Goal: Information Seeking & Learning: Learn about a topic

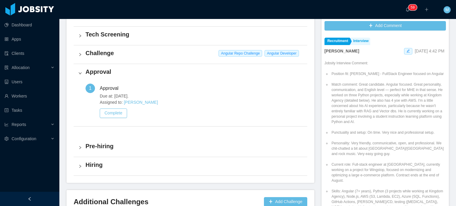
scroll to position [178, 0]
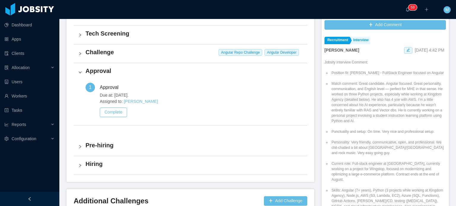
click at [81, 53] on icon "icon: right" at bounding box center [80, 54] width 4 height 4
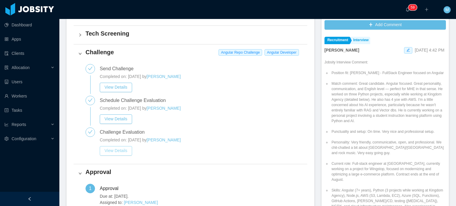
click at [129, 151] on button "View Details" at bounding box center [116, 150] width 32 height 9
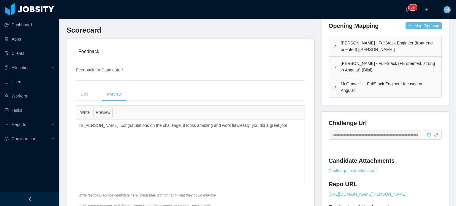
scroll to position [178, 0]
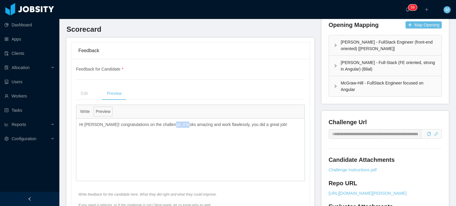
drag, startPoint x: 164, startPoint y: 111, endPoint x: 214, endPoint y: 111, distance: 49.5
click at [212, 122] on p "Hi [PERSON_NAME]! congratulations on the challenge, it looks amazing and work f…" at bounding box center [190, 125] width 222 height 6
click at [214, 122] on p "Hi [PERSON_NAME]! congratulations on the challenge, it looks amazing and work f…" at bounding box center [190, 125] width 222 height 6
click at [262, 119] on div "Hi [PERSON_NAME]! congratulations on the challenge, it looks amazing and work f…" at bounding box center [190, 125] width 228 height 12
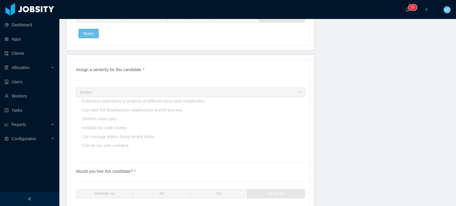
scroll to position [1504, 0]
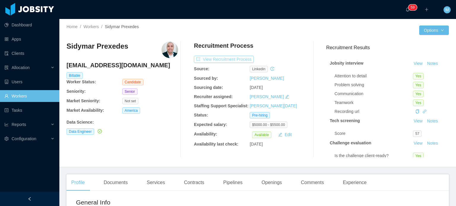
click at [232, 60] on button "View Recruitment Process" at bounding box center [224, 59] width 60 height 7
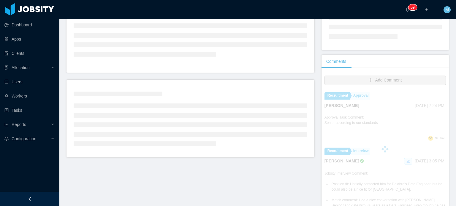
scroll to position [119, 0]
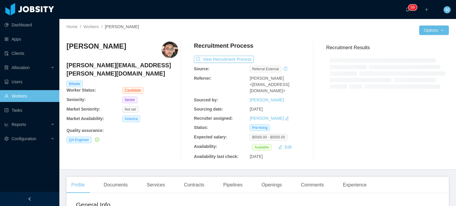
click at [225, 53] on div "Recruitment Process View Recruitment Process Source: Referral external Referrer…" at bounding box center [250, 101] width 112 height 118
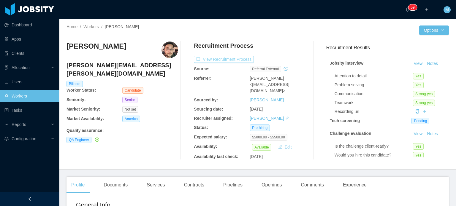
click at [227, 57] on button "View Recruitment Process" at bounding box center [224, 59] width 60 height 7
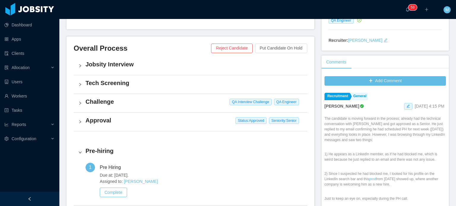
scroll to position [59, 0]
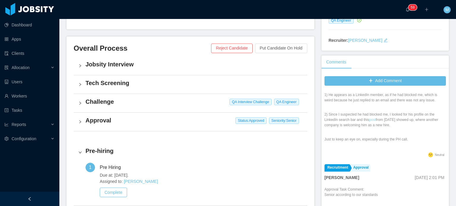
click at [369, 118] on link "post" at bounding box center [372, 120] width 7 height 4
